Goal: Information Seeking & Learning: Find specific fact

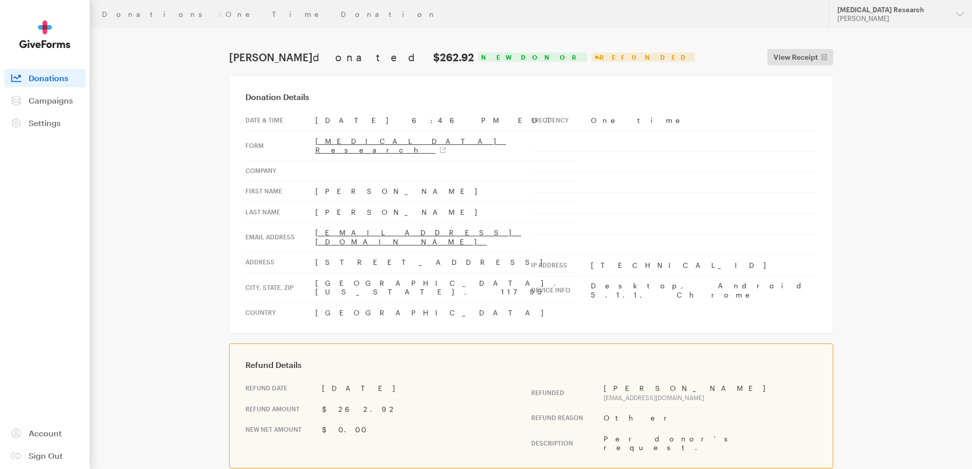
click at [124, 16] on link "Donations" at bounding box center [157, 14] width 111 height 8
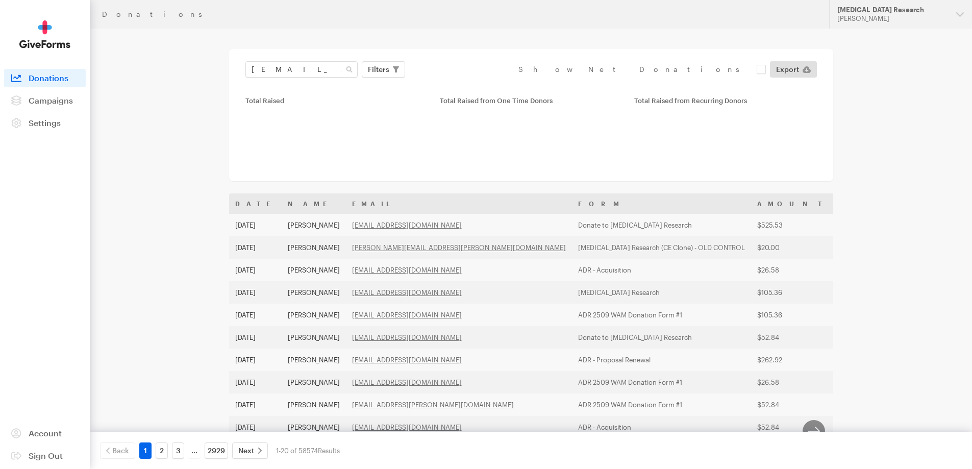
type input "cherylk50@comcast.net"
click at [455, 83] on button "Apply" at bounding box center [471, 91] width 33 height 16
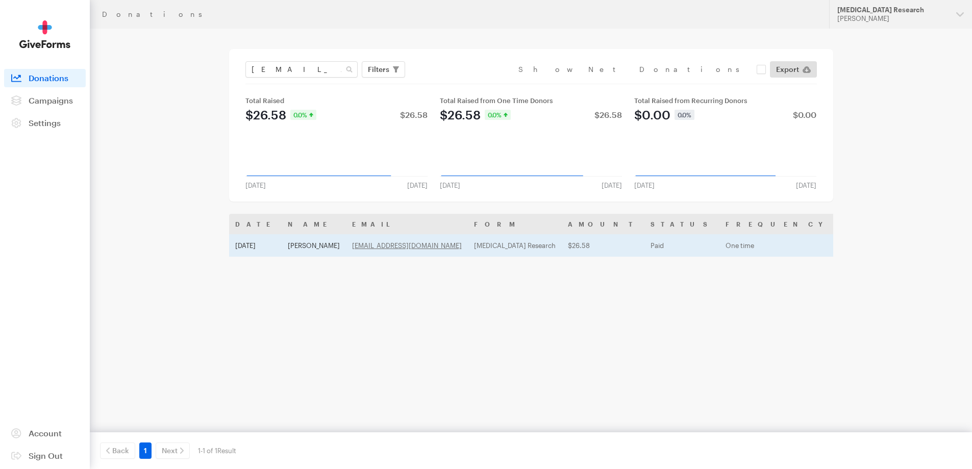
click at [319, 244] on td "[PERSON_NAME]" at bounding box center [314, 245] width 64 height 22
